Goal: Information Seeking & Learning: Learn about a topic

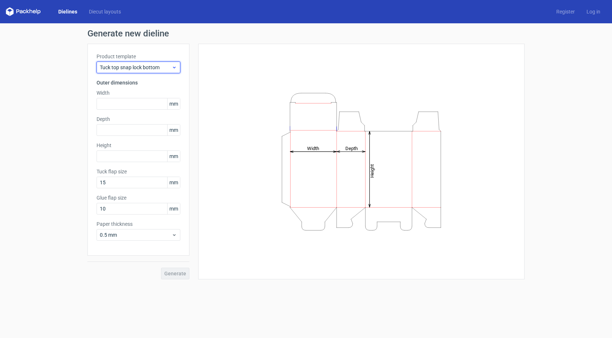
click at [129, 68] on span "Tuck top snap lock bottom" at bounding box center [136, 67] width 72 height 7
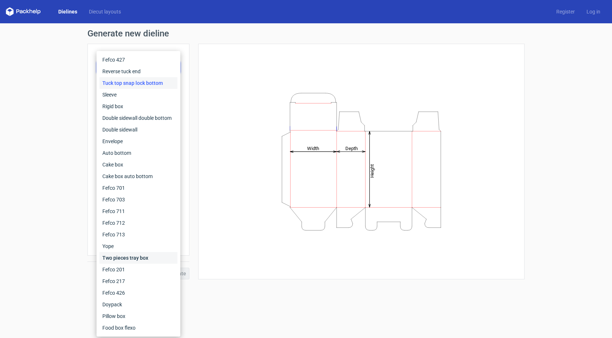
click at [125, 261] on div "Two pieces tray box" at bounding box center [138, 258] width 78 height 12
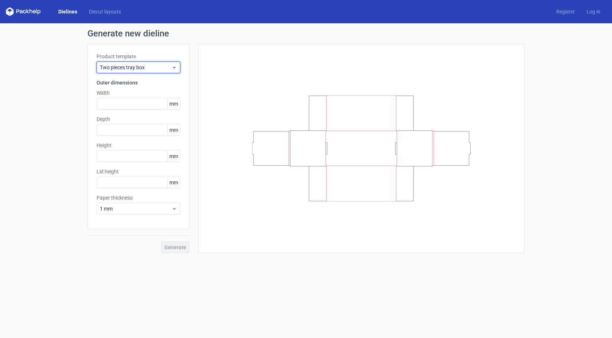
click at [129, 64] on span "Two pieces tray box" at bounding box center [136, 67] width 72 height 7
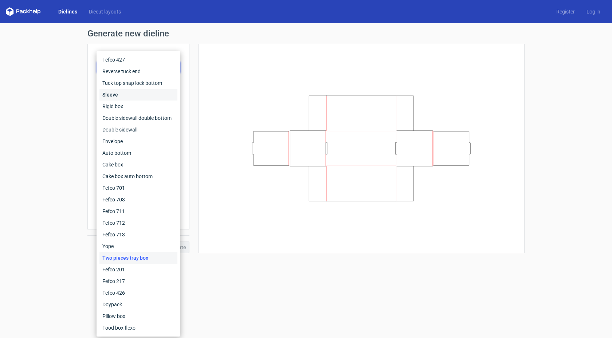
click at [132, 97] on div "Sleeve" at bounding box center [138, 95] width 78 height 12
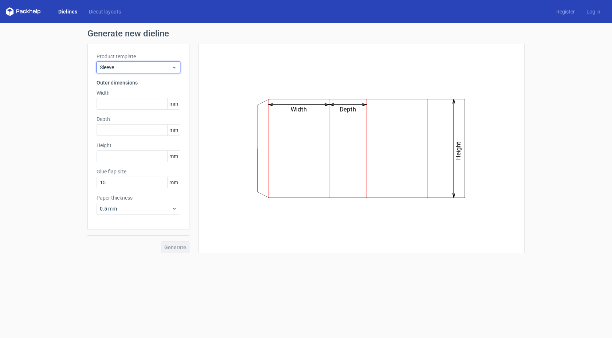
click at [134, 67] on span "Sleeve" at bounding box center [136, 67] width 72 height 7
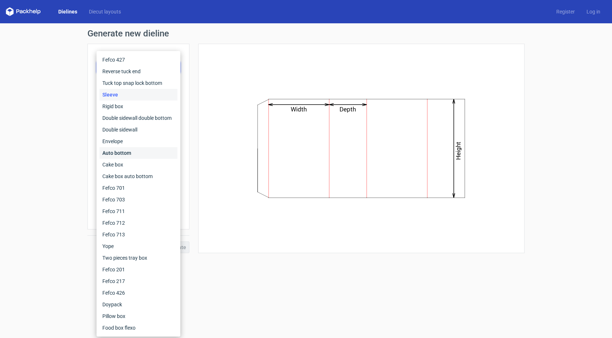
click at [129, 151] on div "Auto bottom" at bounding box center [138, 153] width 78 height 12
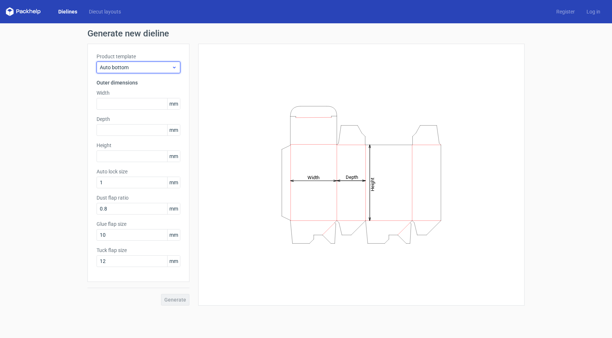
click at [131, 67] on span "Auto bottom" at bounding box center [136, 67] width 72 height 7
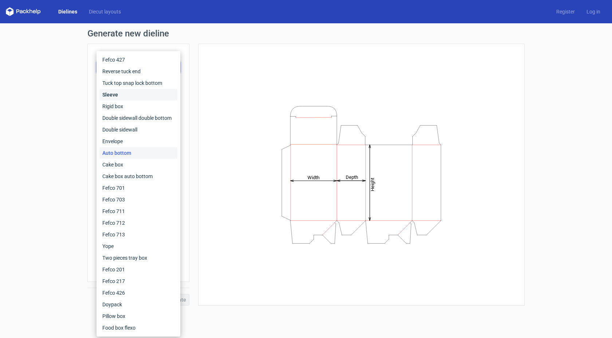
click at [130, 97] on div "Sleeve" at bounding box center [138, 95] width 78 height 12
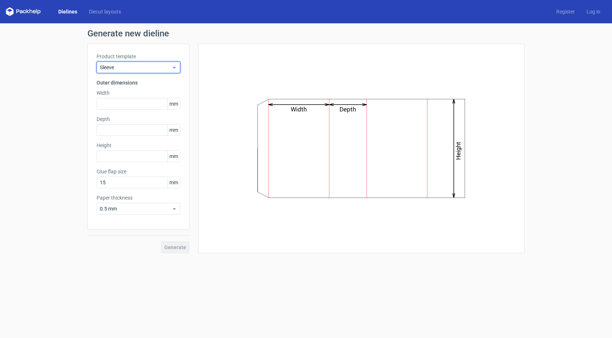
click at [129, 73] on div "Sleeve" at bounding box center [138, 68] width 84 height 12
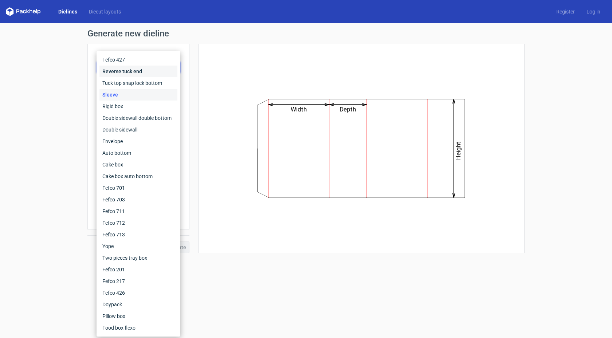
click at [134, 71] on div "Reverse tuck end" at bounding box center [138, 72] width 78 height 12
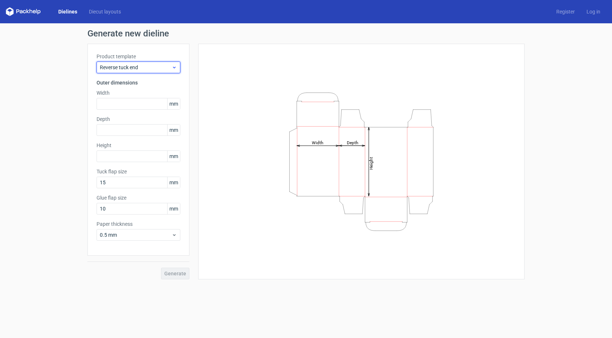
click at [135, 67] on span "Reverse tuck end" at bounding box center [136, 67] width 72 height 7
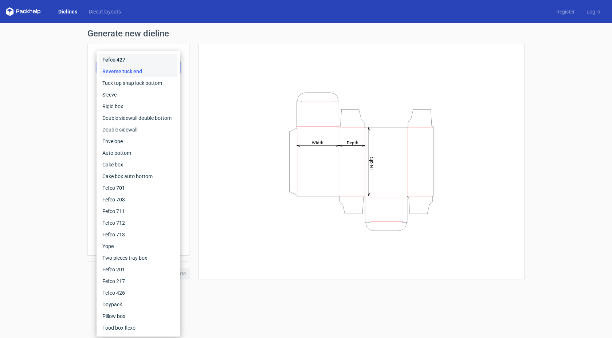
click at [124, 59] on div "Fefco 427" at bounding box center [138, 60] width 78 height 12
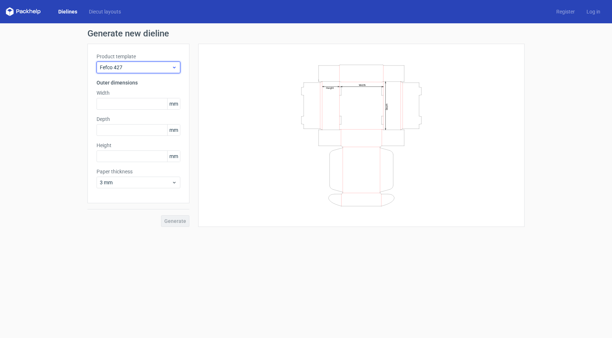
click at [134, 64] on span "Fefco 427" at bounding box center [136, 67] width 72 height 7
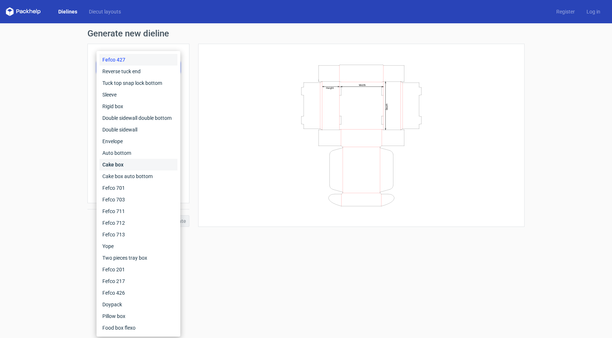
click at [143, 163] on div "Cake box" at bounding box center [138, 165] width 78 height 12
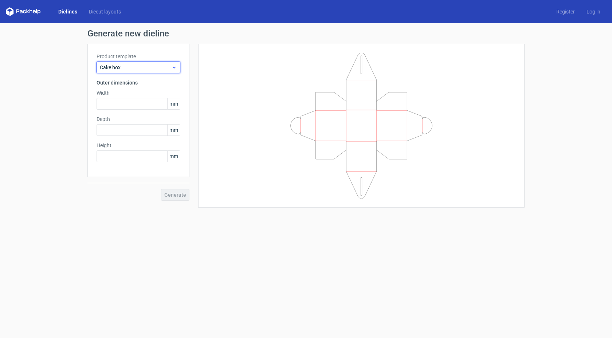
click at [164, 64] on span "Cake box" at bounding box center [136, 67] width 72 height 7
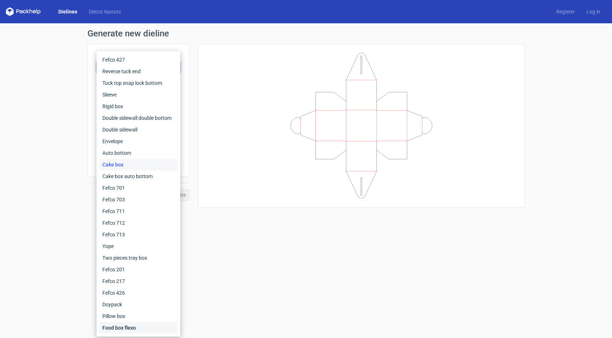
click at [139, 328] on div "Food box flexo" at bounding box center [138, 328] width 78 height 12
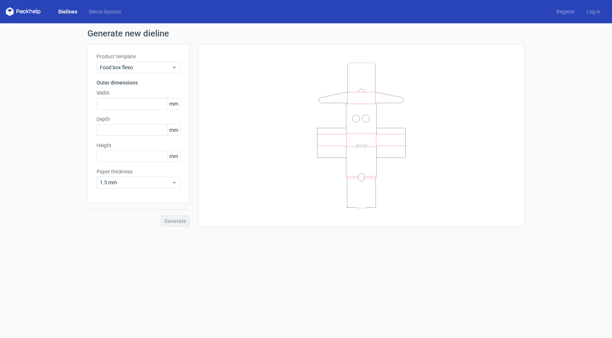
click at [177, 253] on form "Generate new dieline Product template Food box flexo Outer dimensions Width mm …" at bounding box center [306, 180] width 612 height 315
